Goal: Information Seeking & Learning: Check status

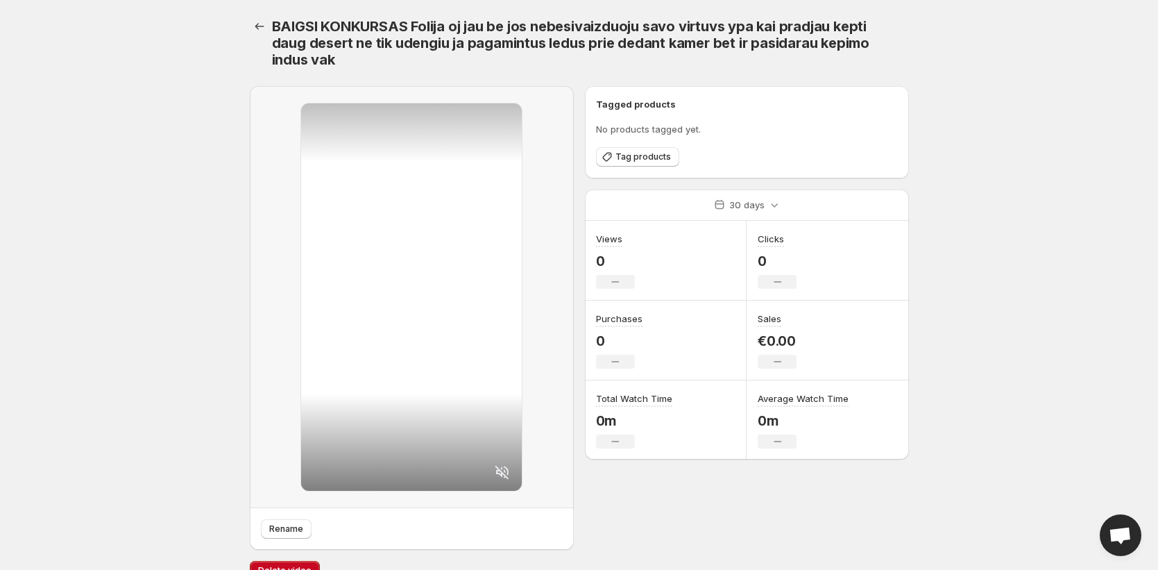
click at [616, 442] on icon "No change" at bounding box center [615, 441] width 8 height 11
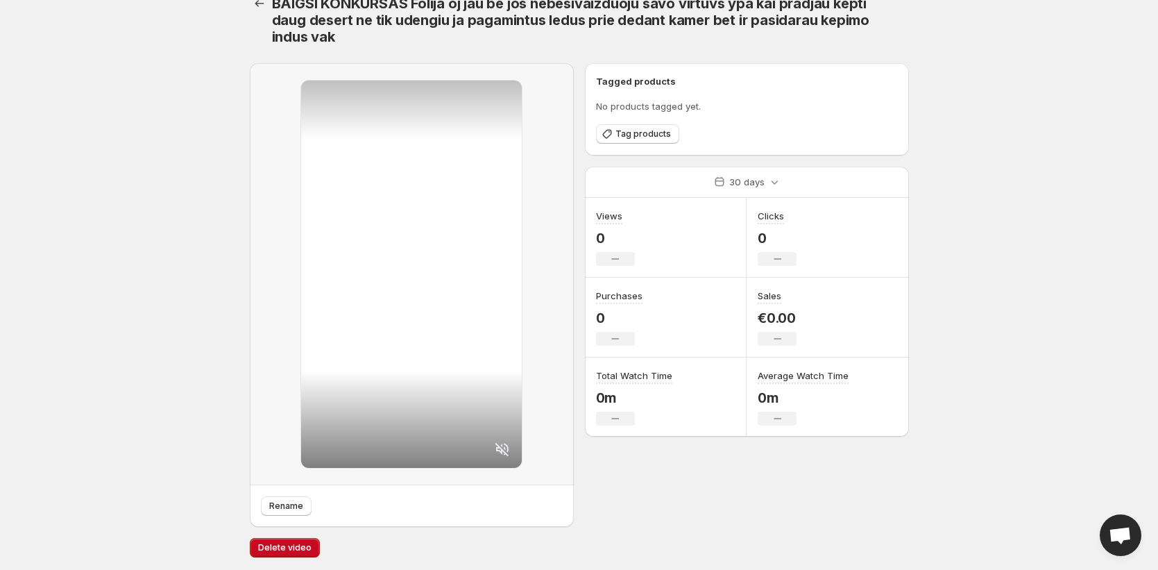
scroll to position [24, 0]
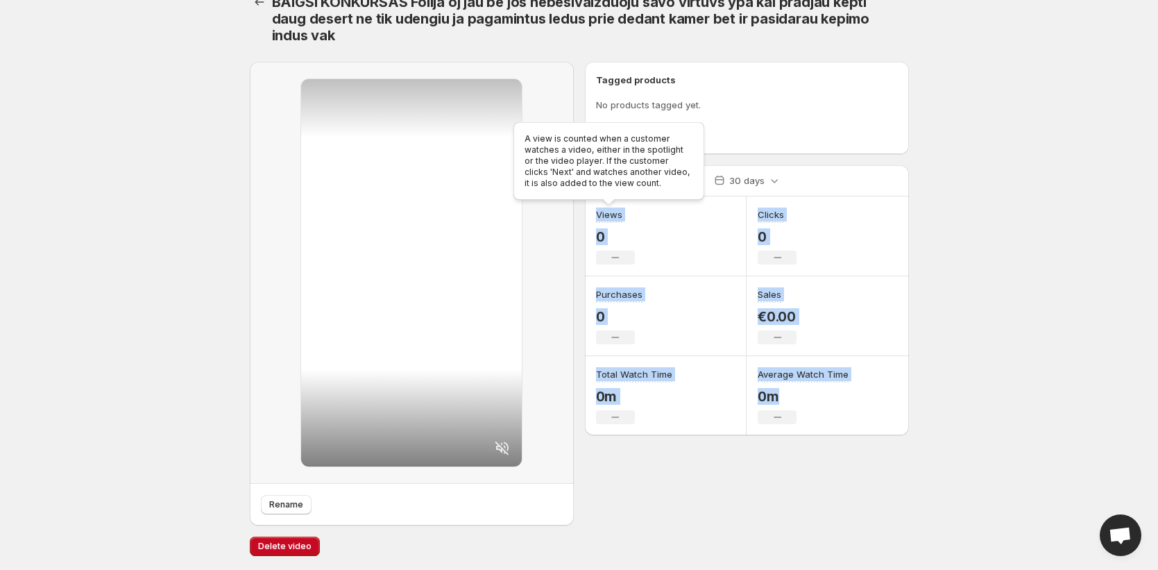
drag, startPoint x: 898, startPoint y: 468, endPoint x: 596, endPoint y: 212, distance: 396.3
click at [596, 212] on div "Tagged products No products tagged yet. Tag products 30 days Views 0 No change …" at bounding box center [747, 294] width 324 height 464
copy div "Views 0 No change Clicks 0 No change Purchases 0 No change Sales €0.00 No chang…"
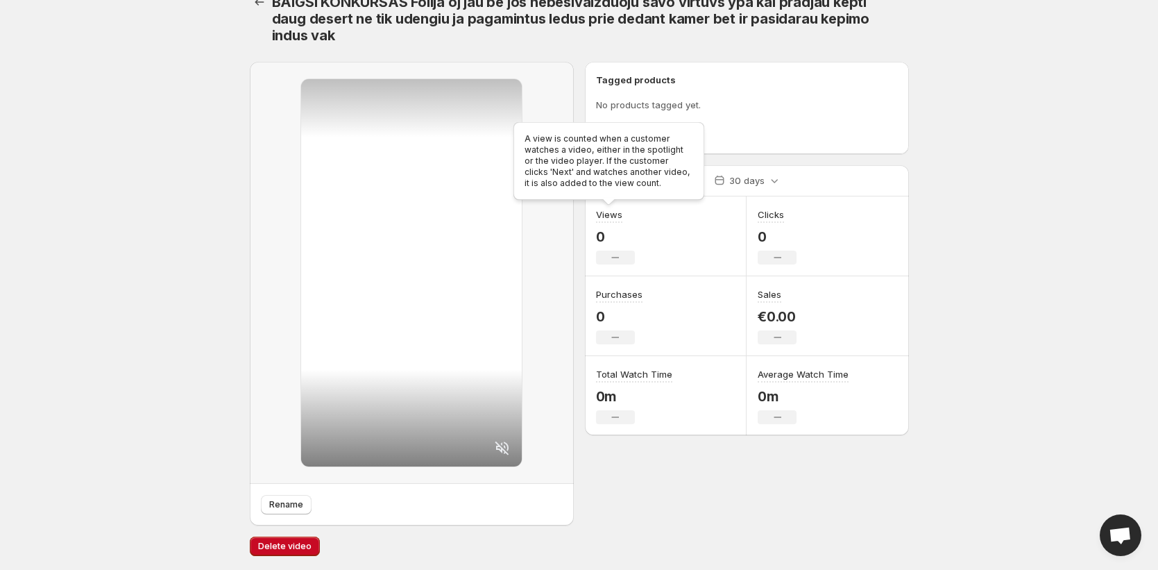
click at [638, 172] on div "A view is counted when a customer watches a video, either in the spotlight or t…" at bounding box center [609, 163] width 196 height 89
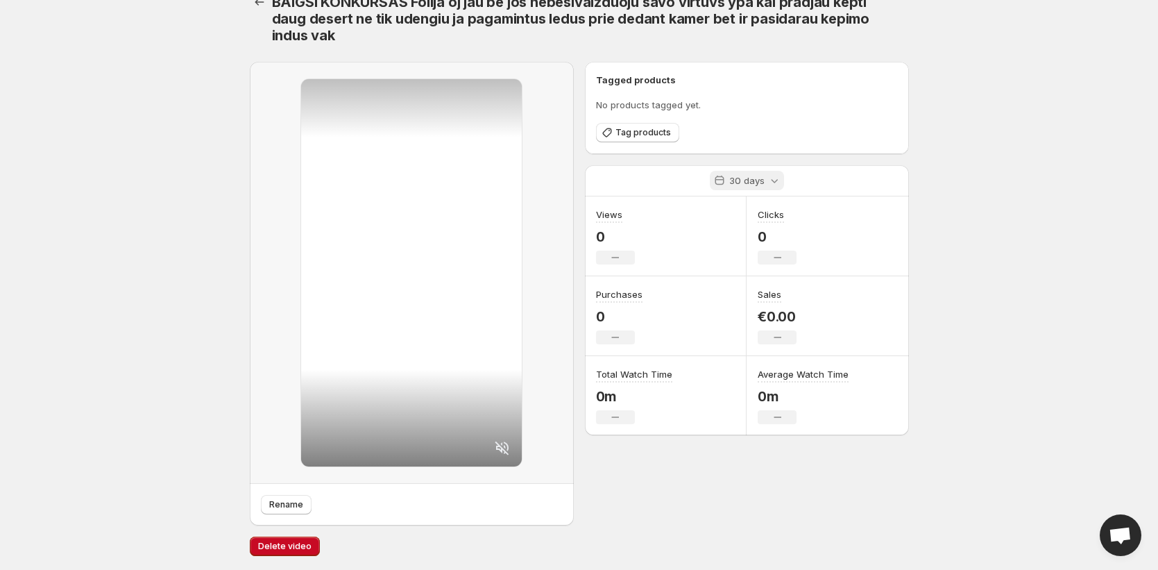
click at [765, 181] on div "30 days" at bounding box center [747, 180] width 74 height 19
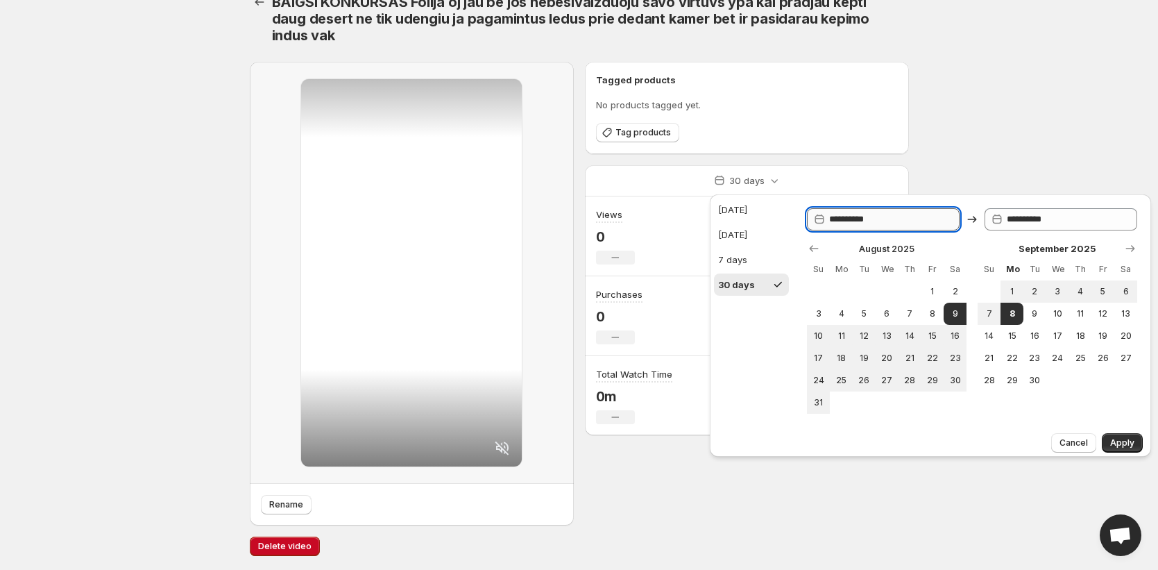
click at [897, 219] on input "**********" at bounding box center [894, 219] width 130 height 22
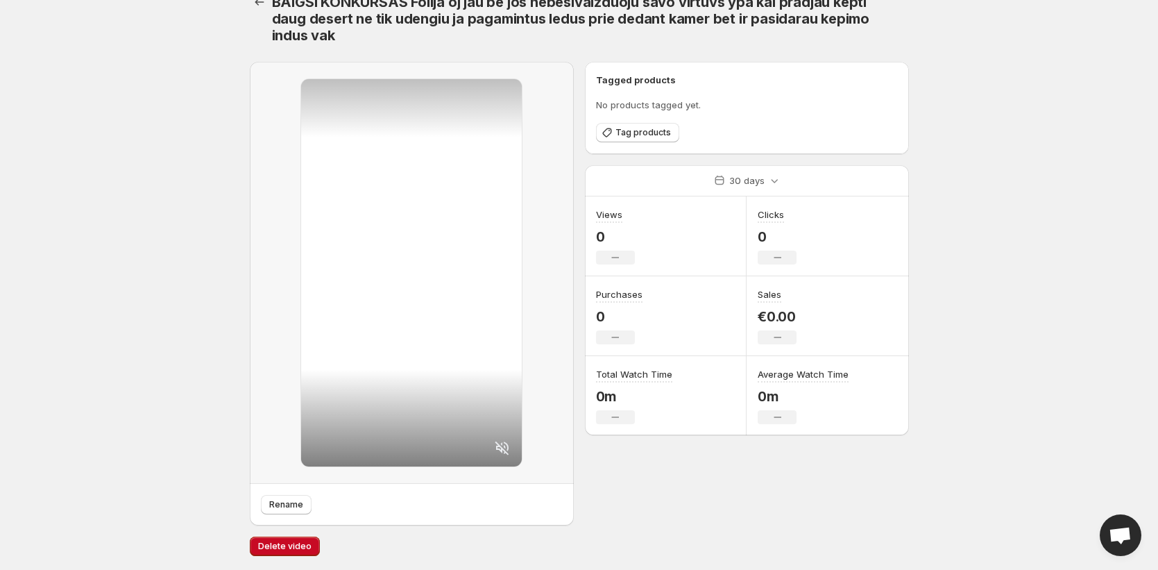
click at [972, 142] on body "Home Feeds Videos Subscription Settings BAIGSI KONKURSAS Folija oj jau be jos n…" at bounding box center [579, 261] width 1158 height 570
click at [739, 178] on p "30 days" at bounding box center [746, 180] width 35 height 14
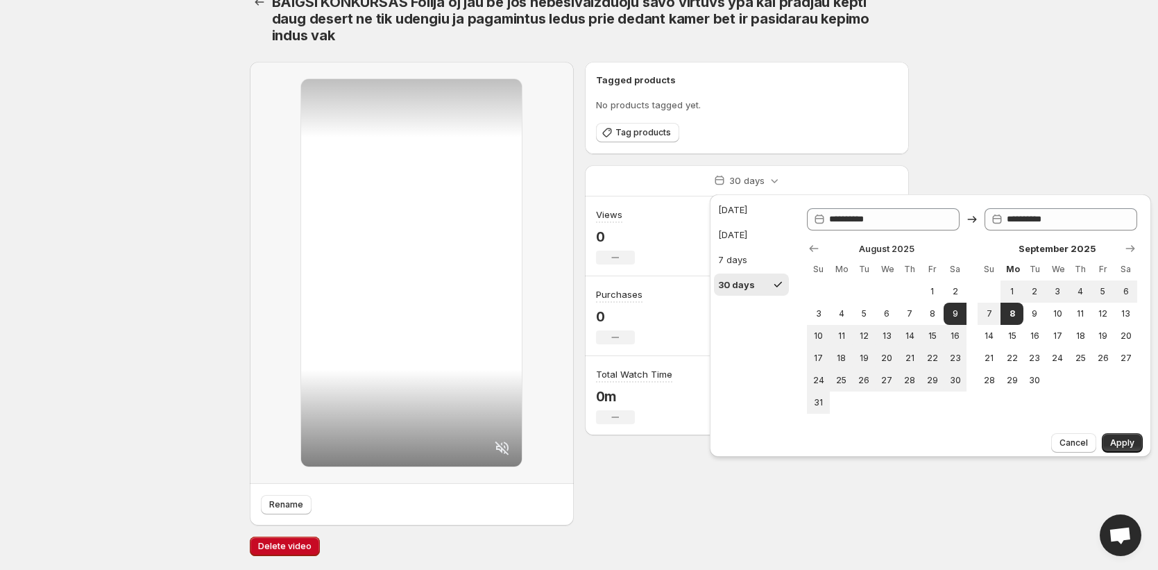
click at [130, 132] on body "Home Feeds Videos Subscription Settings BAIGSI KONKURSAS Folija oj jau be jos n…" at bounding box center [579, 261] width 1158 height 570
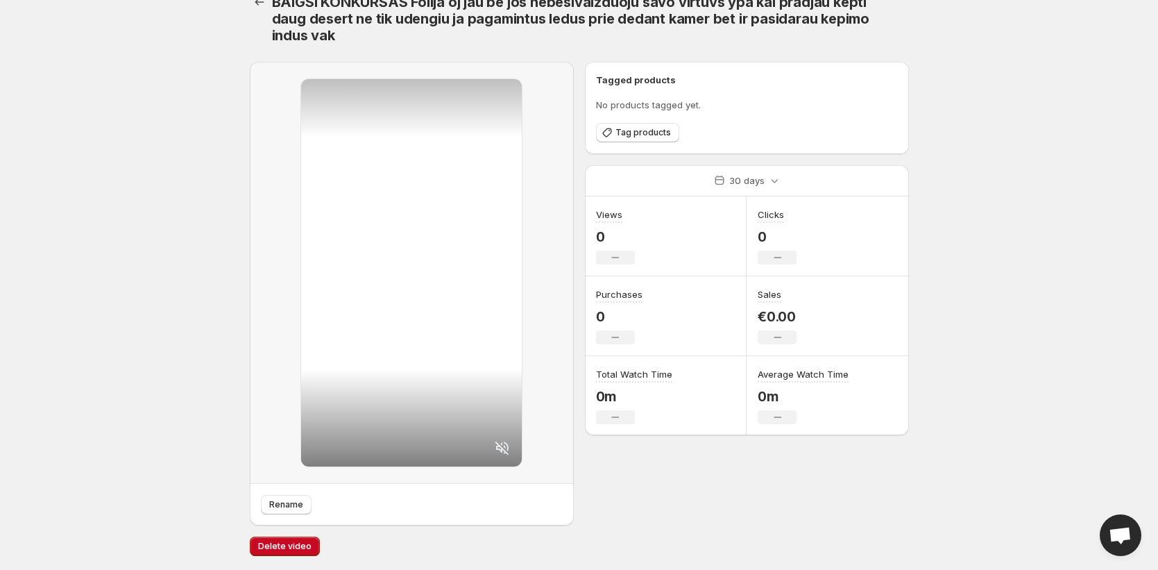
click at [1156, 323] on body "Home Feeds Videos Subscription Settings BAIGSI KONKURSAS Folija oj jau be jos n…" at bounding box center [579, 261] width 1158 height 570
click at [762, 182] on p "30 days" at bounding box center [746, 180] width 35 height 14
